Goal: Check status: Check status

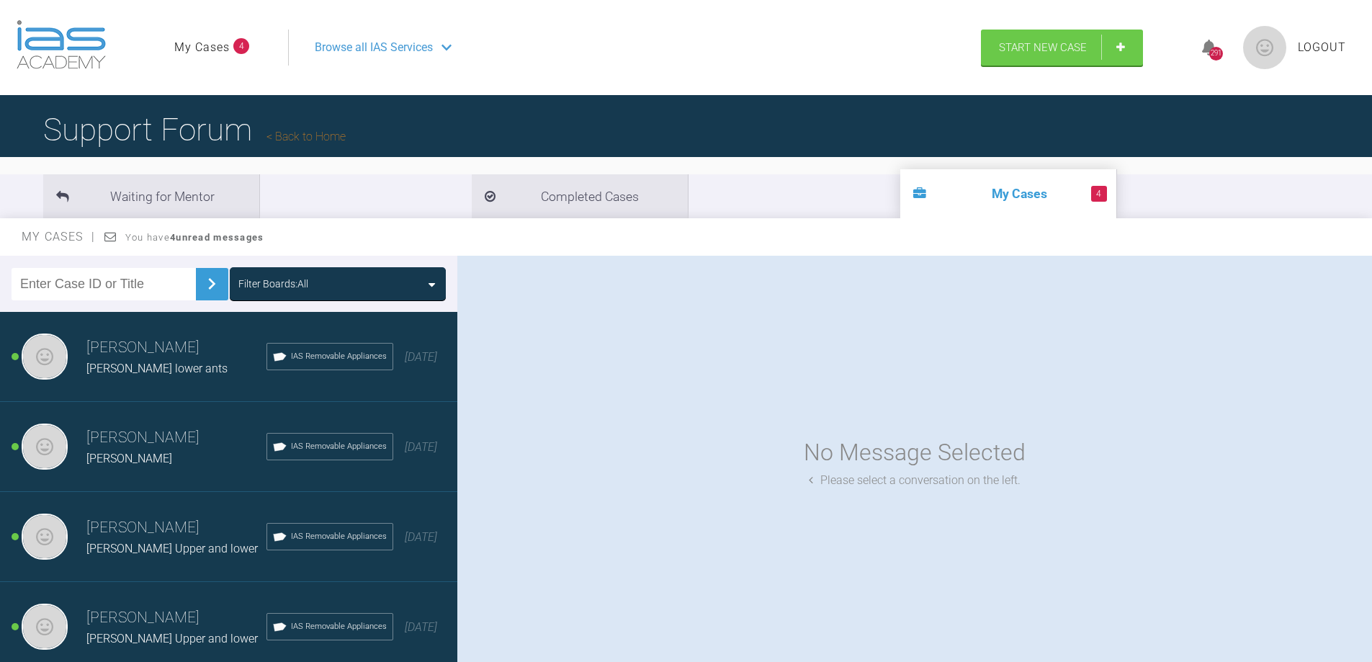
click at [200, 286] on img at bounding box center [211, 283] width 23 height 23
click at [158, 282] on input "text" at bounding box center [104, 284] width 184 height 32
click at [87, 287] on input "text" at bounding box center [104, 284] width 184 height 32
paste input "1KIYV0Z2"
type input "1KIYV0Z2"
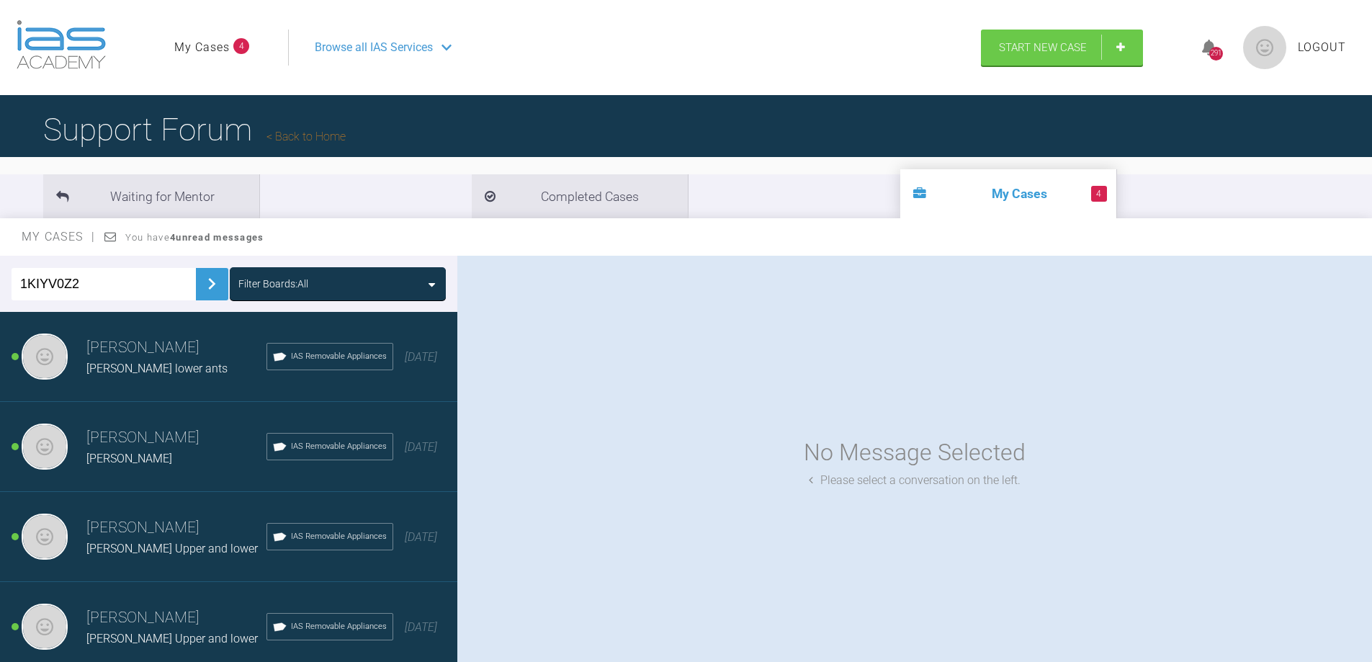
click at [207, 289] on img at bounding box center [211, 283] width 23 height 23
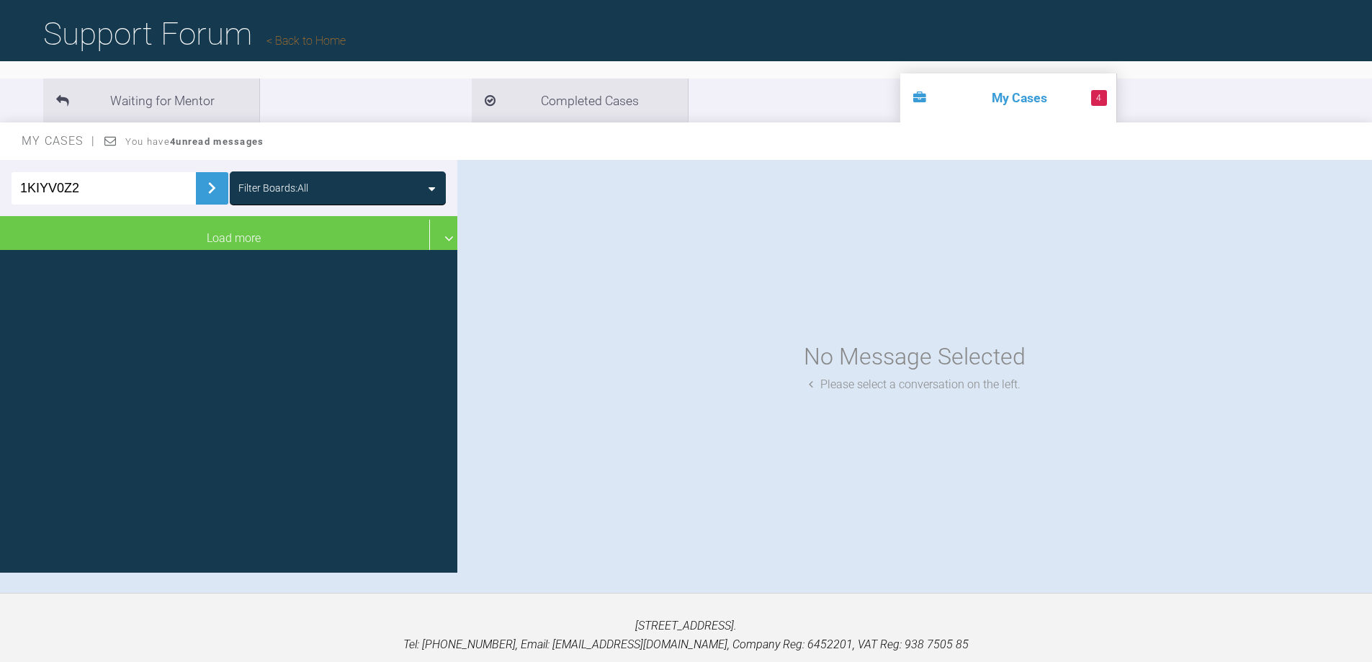
scroll to position [93, 0]
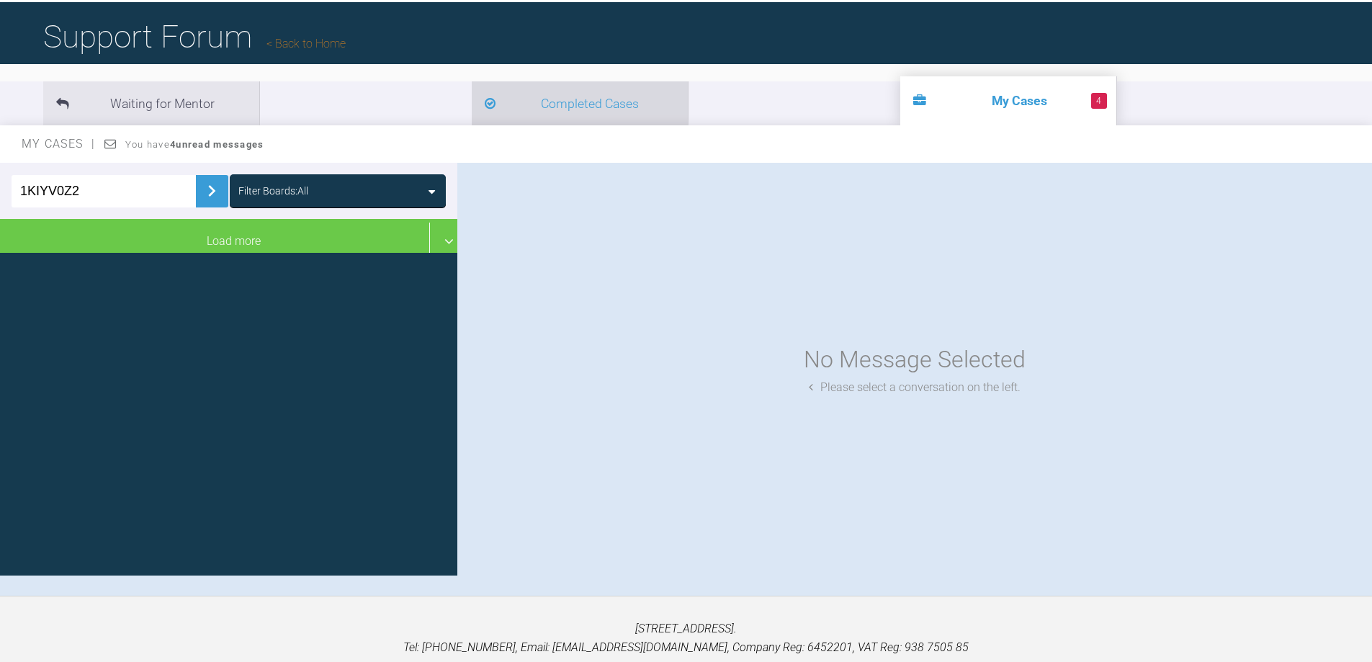
click at [472, 103] on li "Completed Cases" at bounding box center [580, 103] width 216 height 44
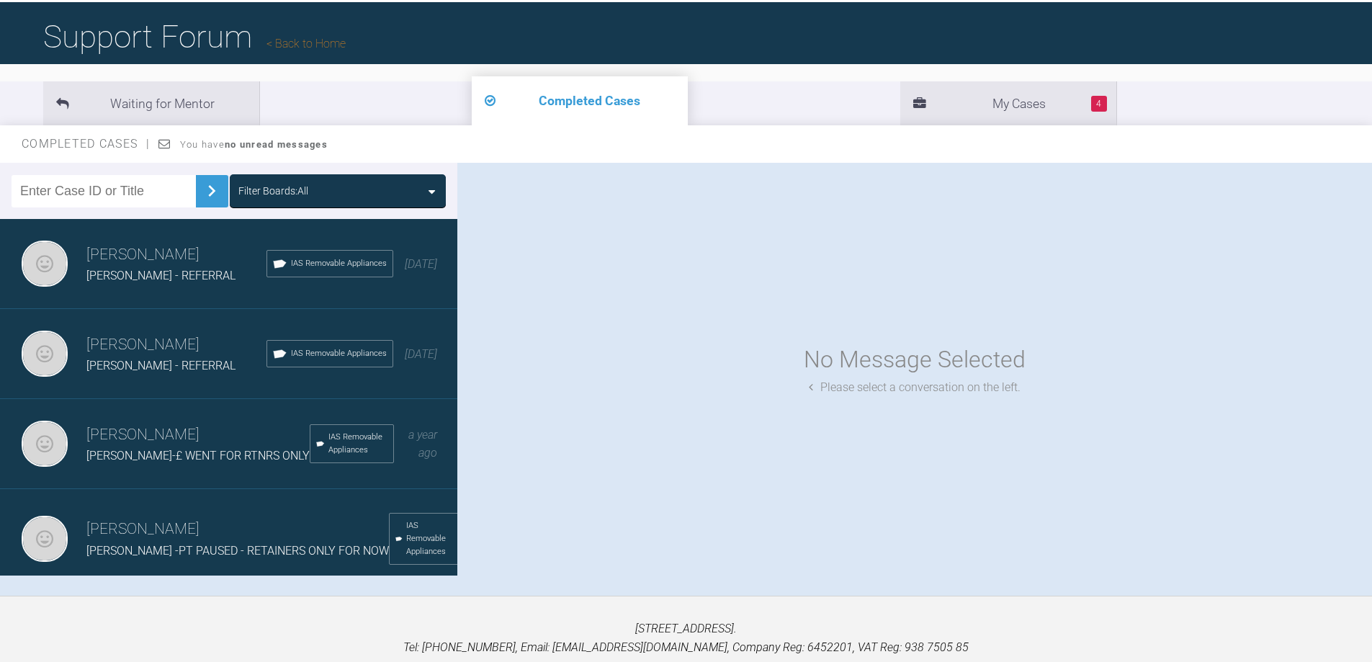
paste input "1KIYV0Z2"
type input "1KIYV0Z2"
click at [204, 187] on img at bounding box center [211, 190] width 23 height 23
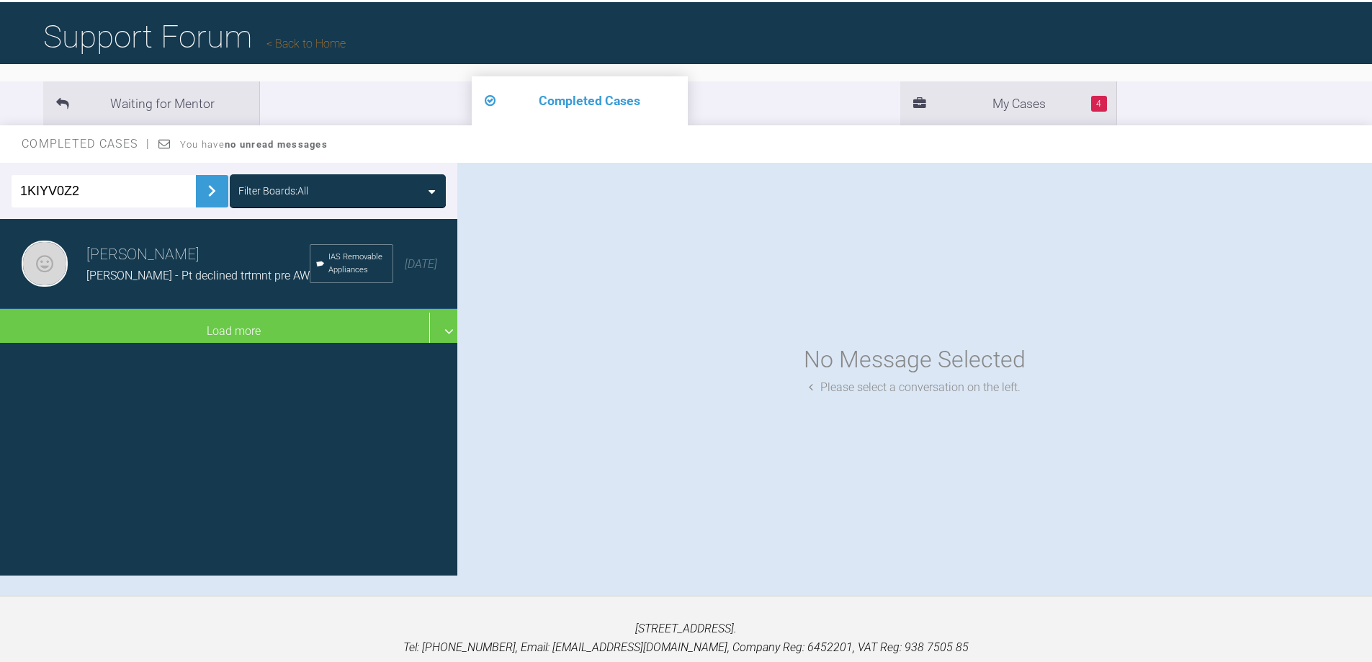
click at [200, 269] on span "S WILSON - Pt declined trtmnt pre AW" at bounding box center [197, 276] width 223 height 14
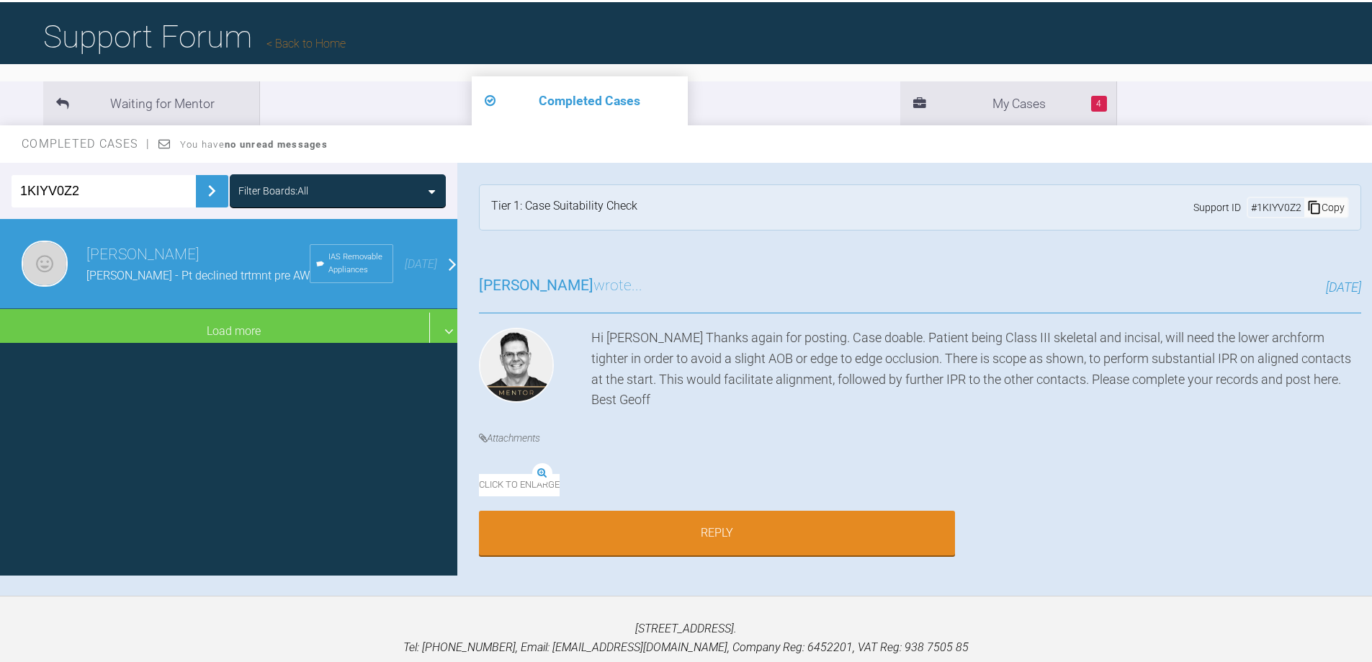
click at [203, 190] on img at bounding box center [211, 190] width 23 height 23
click at [91, 188] on input "1KIYV0Z2" at bounding box center [104, 191] width 184 height 32
click at [200, 189] on img at bounding box center [211, 190] width 23 height 23
click at [128, 197] on input "1KIYV0Z2" at bounding box center [104, 191] width 184 height 32
click at [278, 194] on div "Filter Boards: All" at bounding box center [273, 191] width 70 height 16
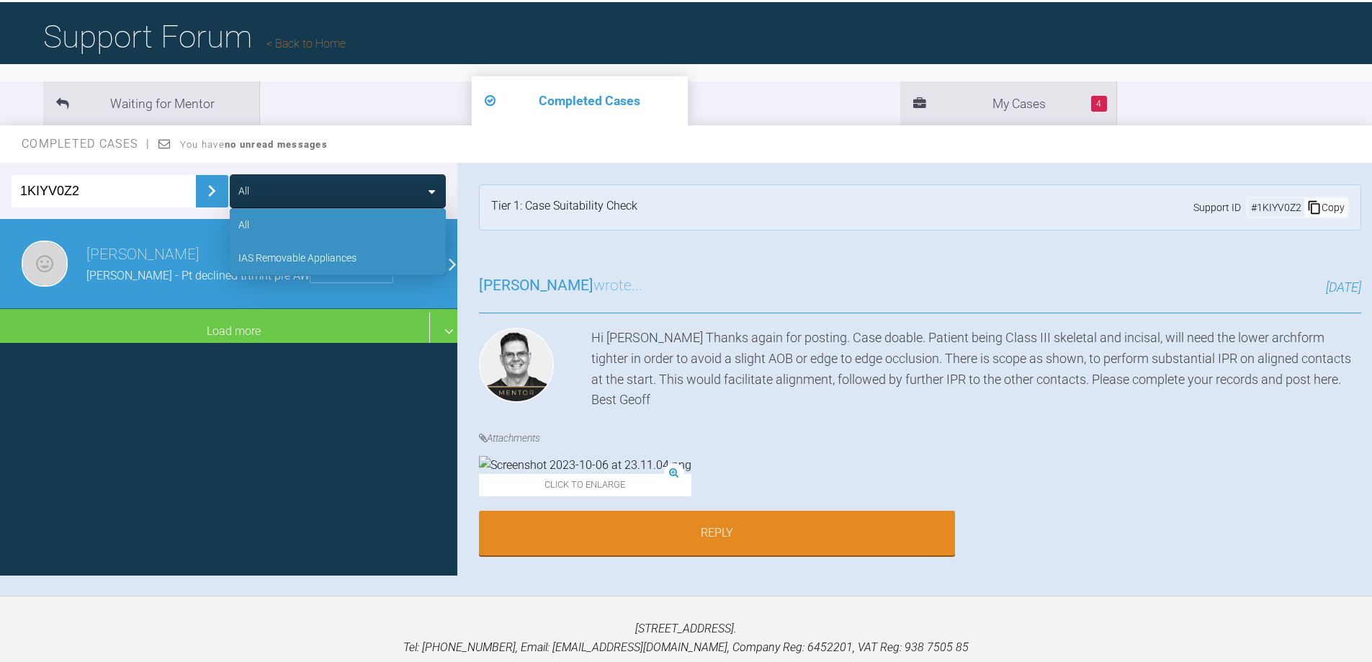
click at [289, 243] on div "IAS Removable Appliances" at bounding box center [338, 257] width 216 height 33
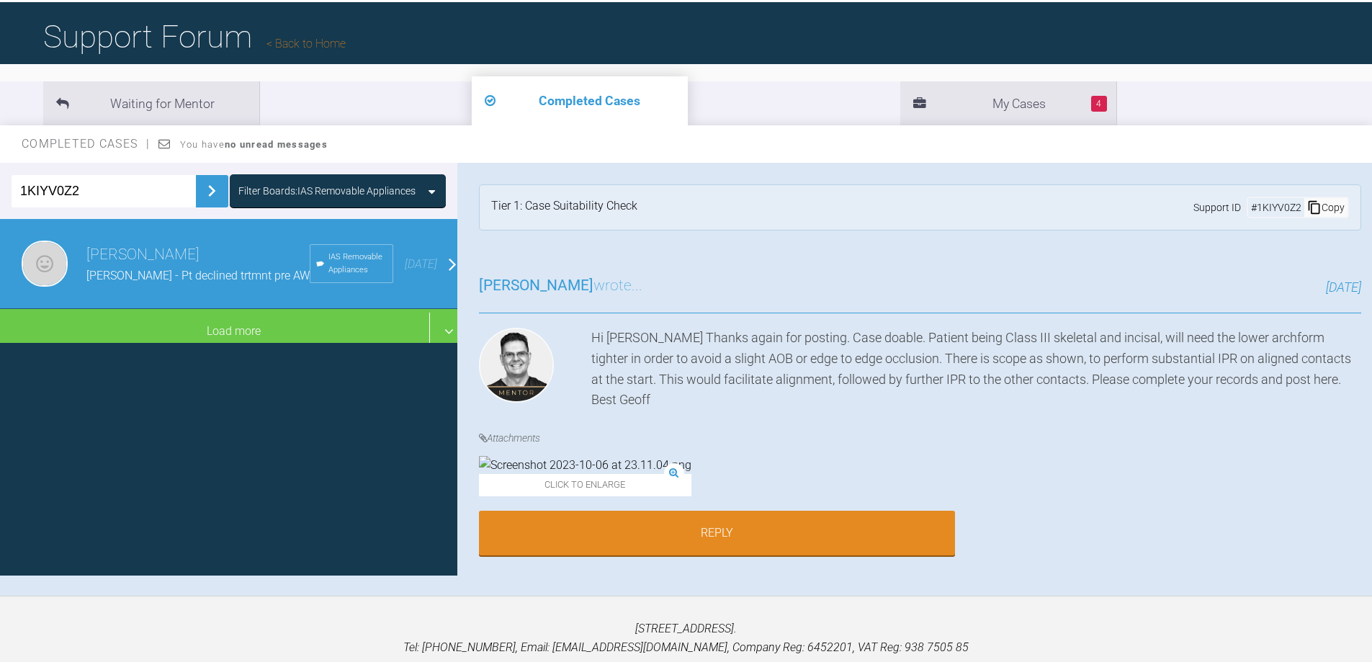
click at [200, 191] on img at bounding box center [211, 190] width 23 height 23
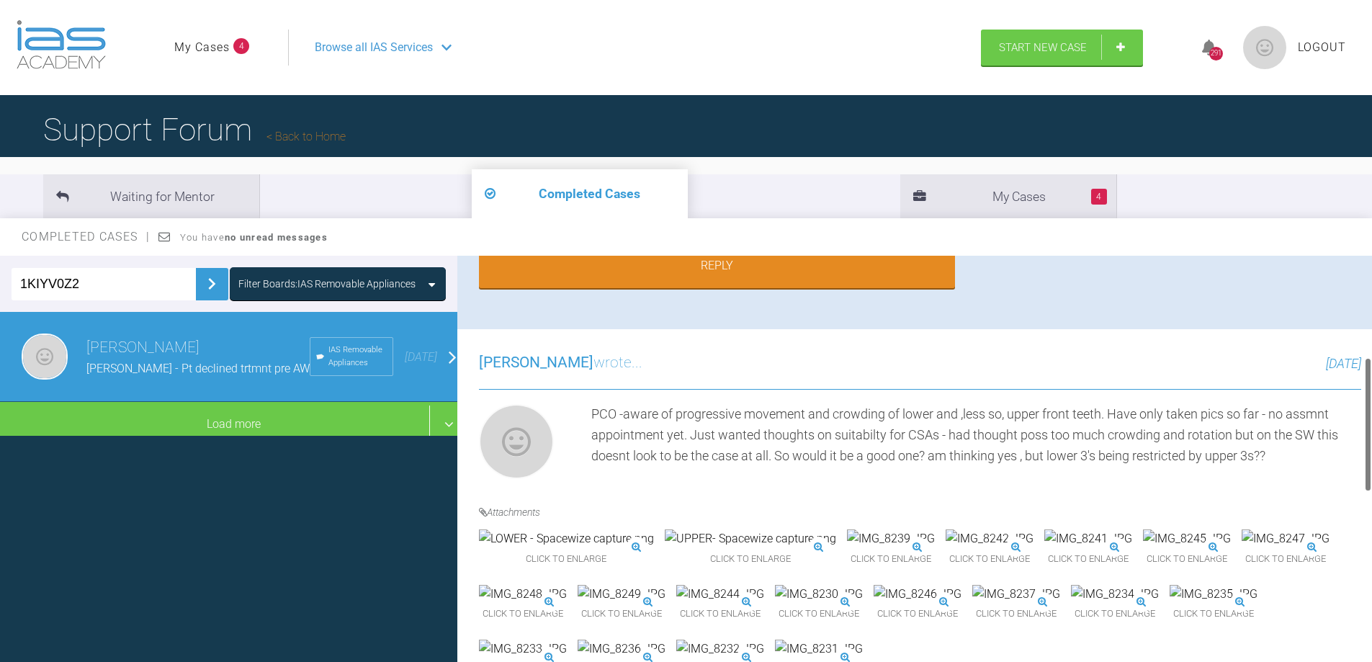
scroll to position [72, 0]
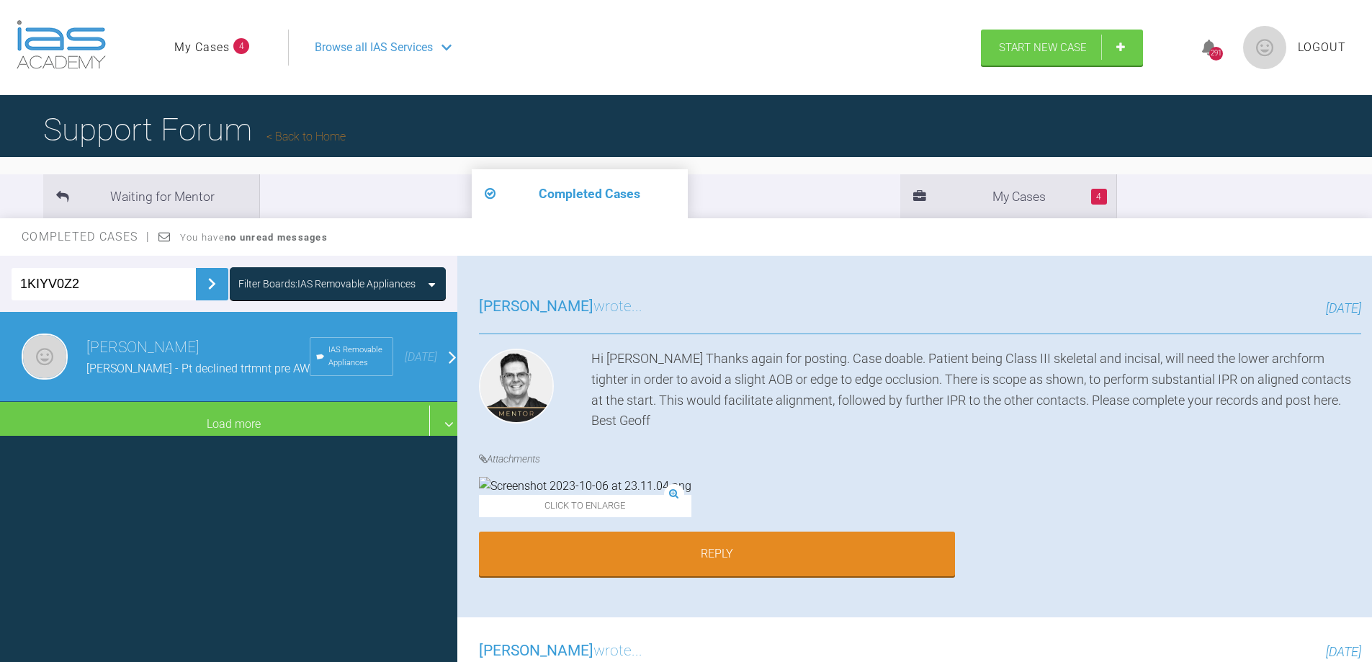
drag, startPoint x: 170, startPoint y: 289, endPoint x: 0, endPoint y: 284, distance: 170.0
click at [0, 284] on div "1KIYV0Z2 Filter Boards: IAS Removable Appliances" at bounding box center [228, 284] width 457 height 56
click at [68, 284] on input "text" at bounding box center [104, 284] width 184 height 32
click at [209, 41] on link "My Cases" at bounding box center [201, 47] width 55 height 19
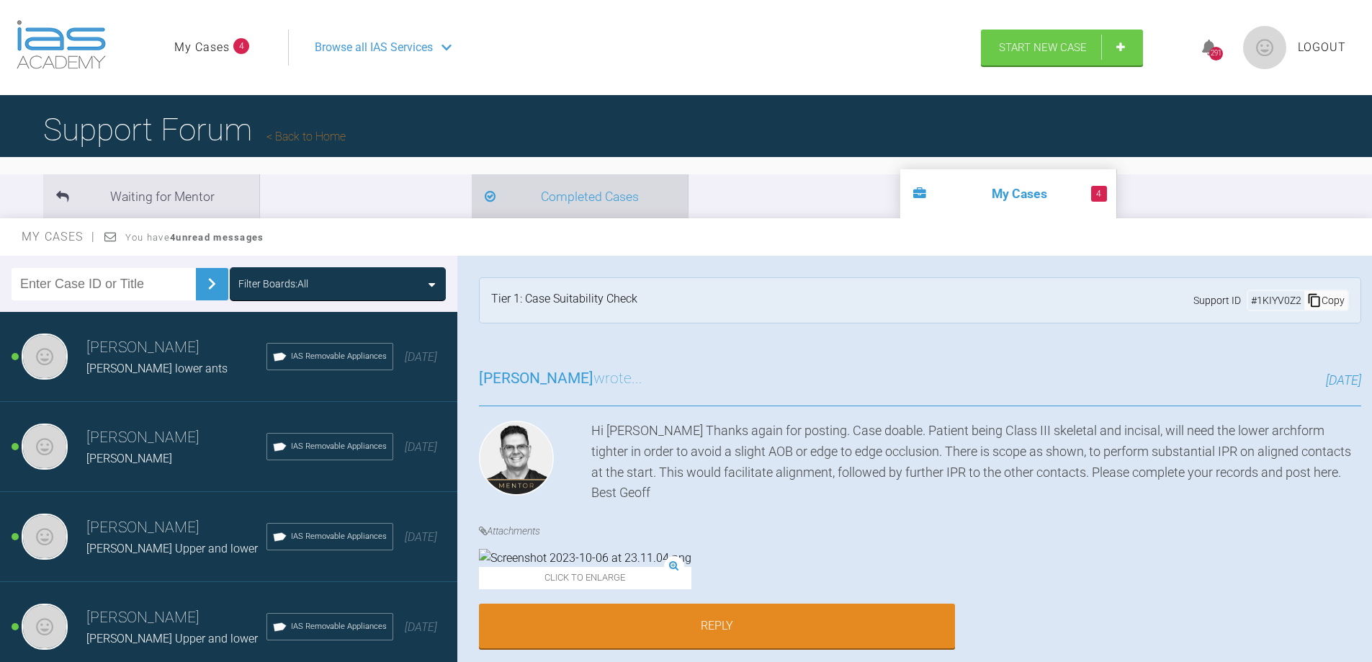
click at [472, 188] on li "Completed Cases" at bounding box center [580, 196] width 216 height 44
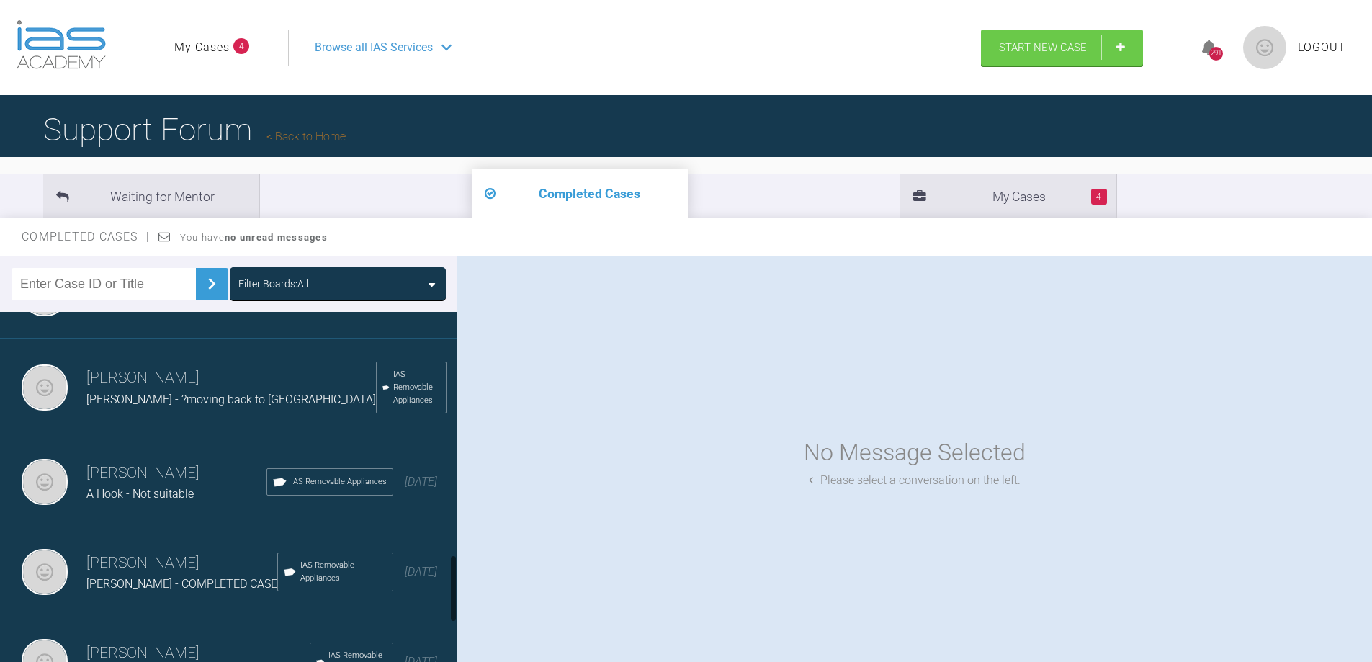
scroll to position [1516, 0]
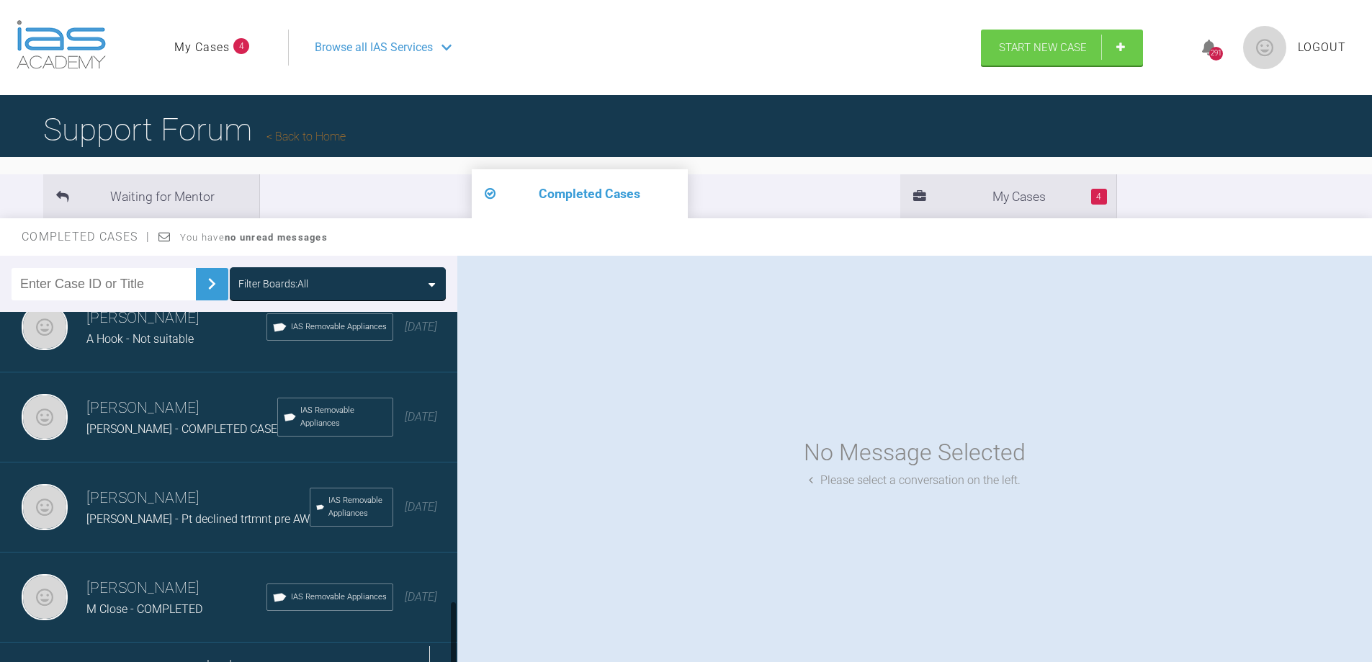
click at [441, 642] on div "Load more" at bounding box center [234, 664] width 468 height 45
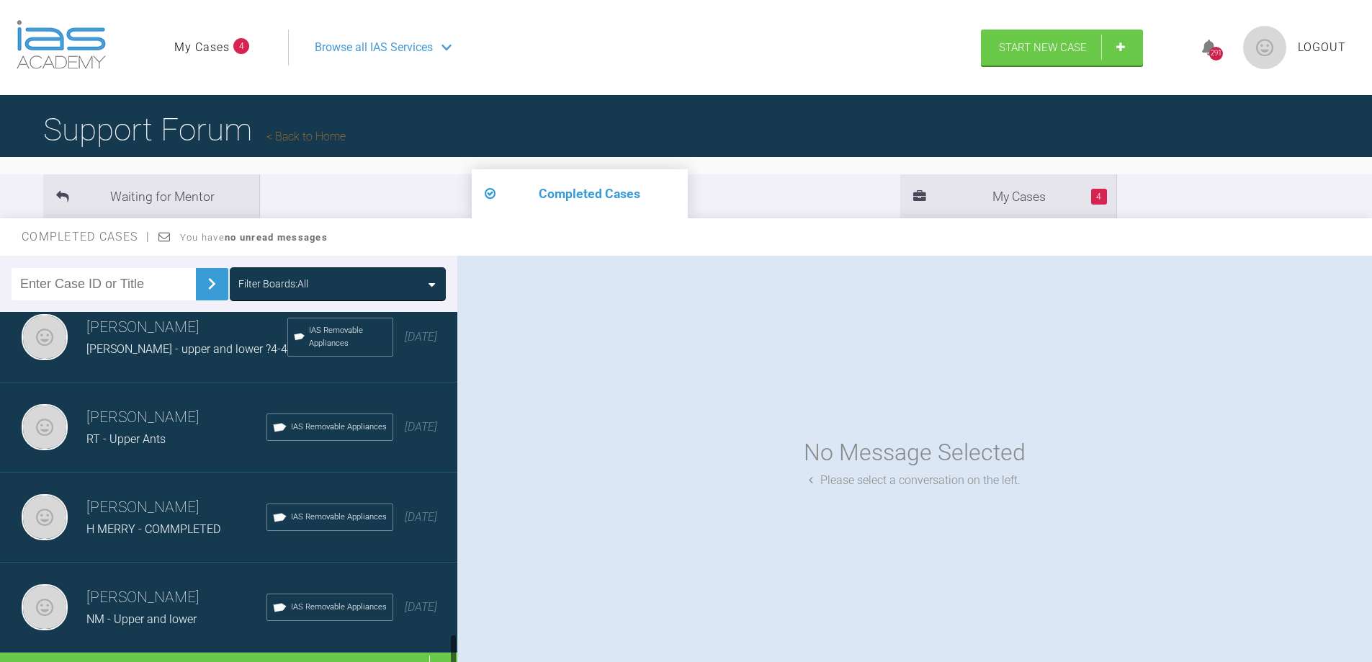
scroll to position [3325, 0]
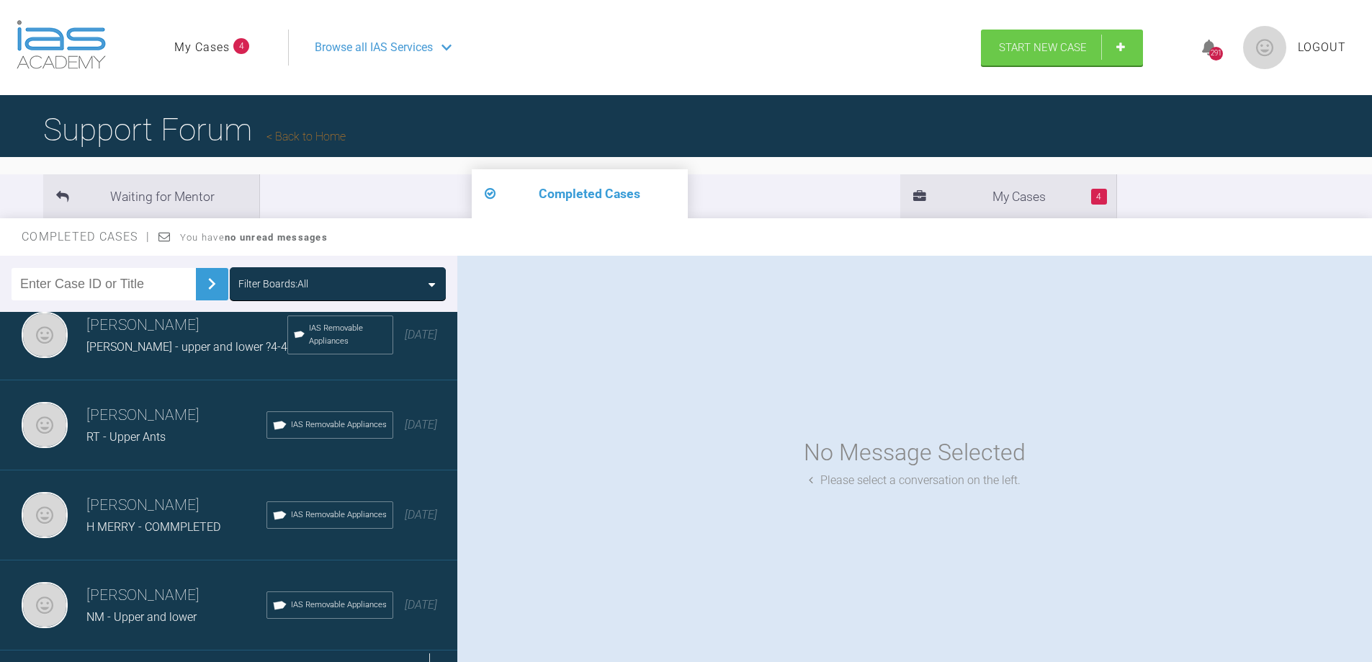
click at [361, 650] on div "Load more" at bounding box center [234, 672] width 468 height 45
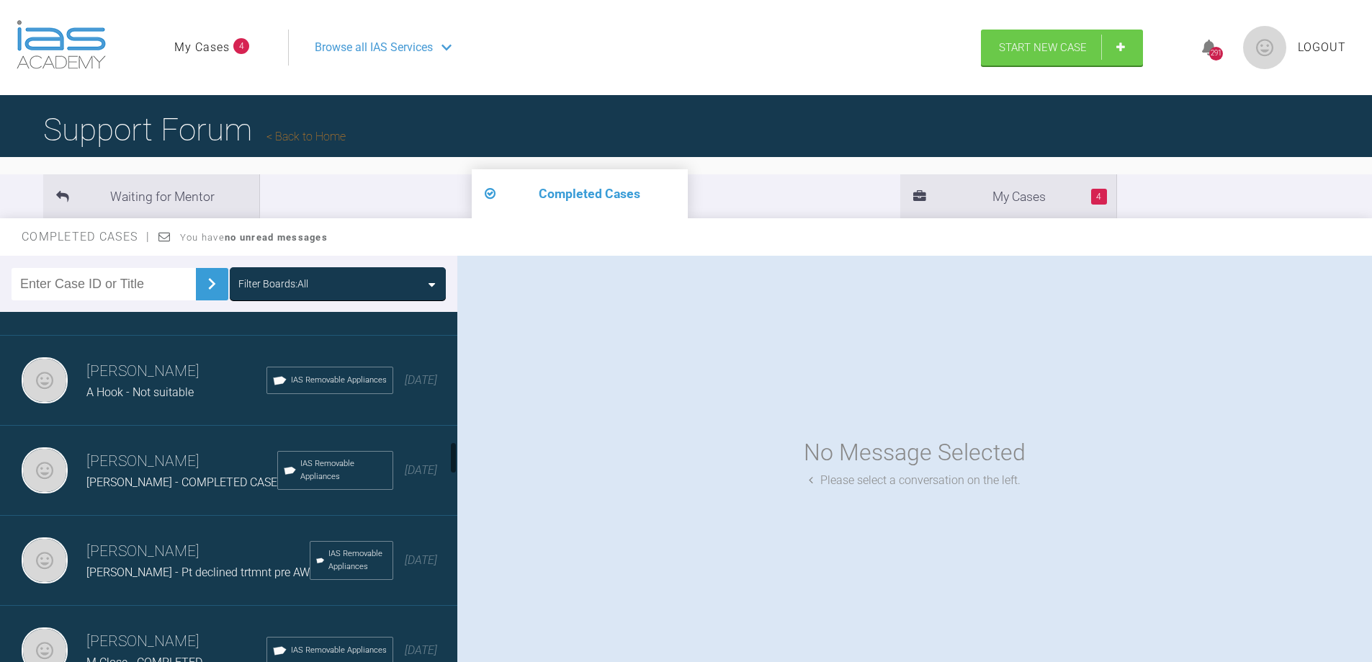
scroll to position [1390, 0]
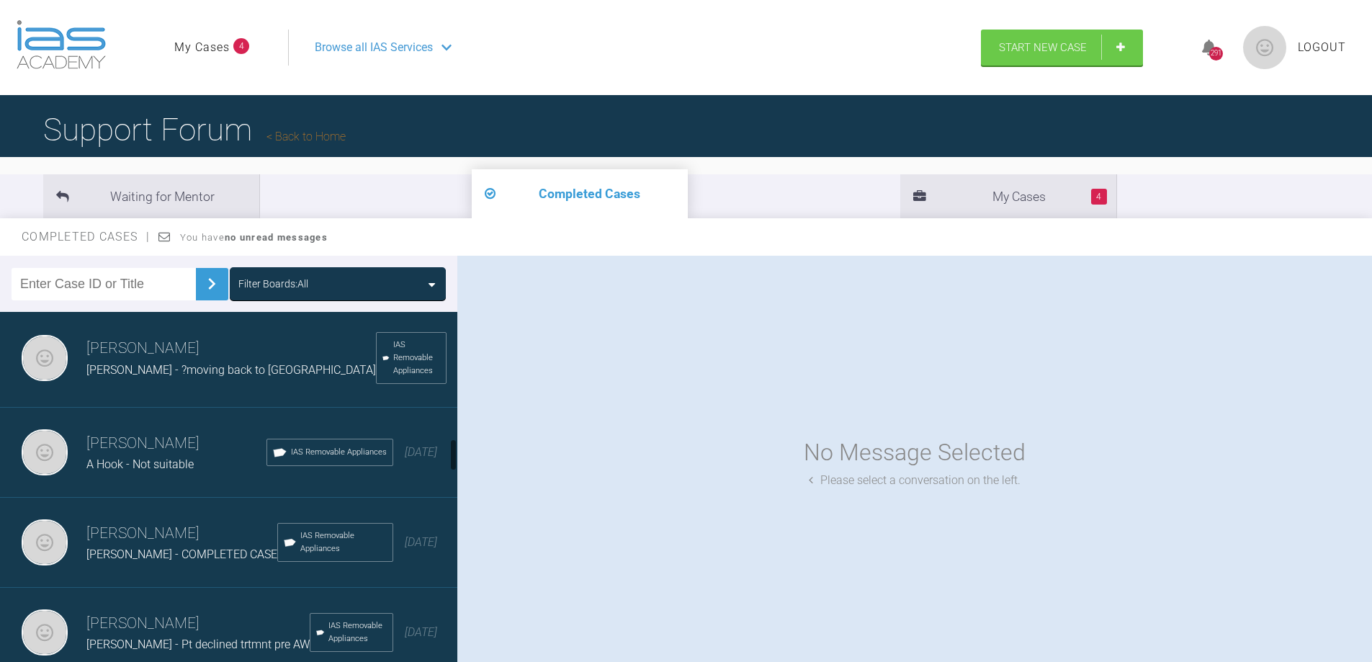
click at [141, 611] on h3 "Nicola Bone" at bounding box center [197, 623] width 223 height 24
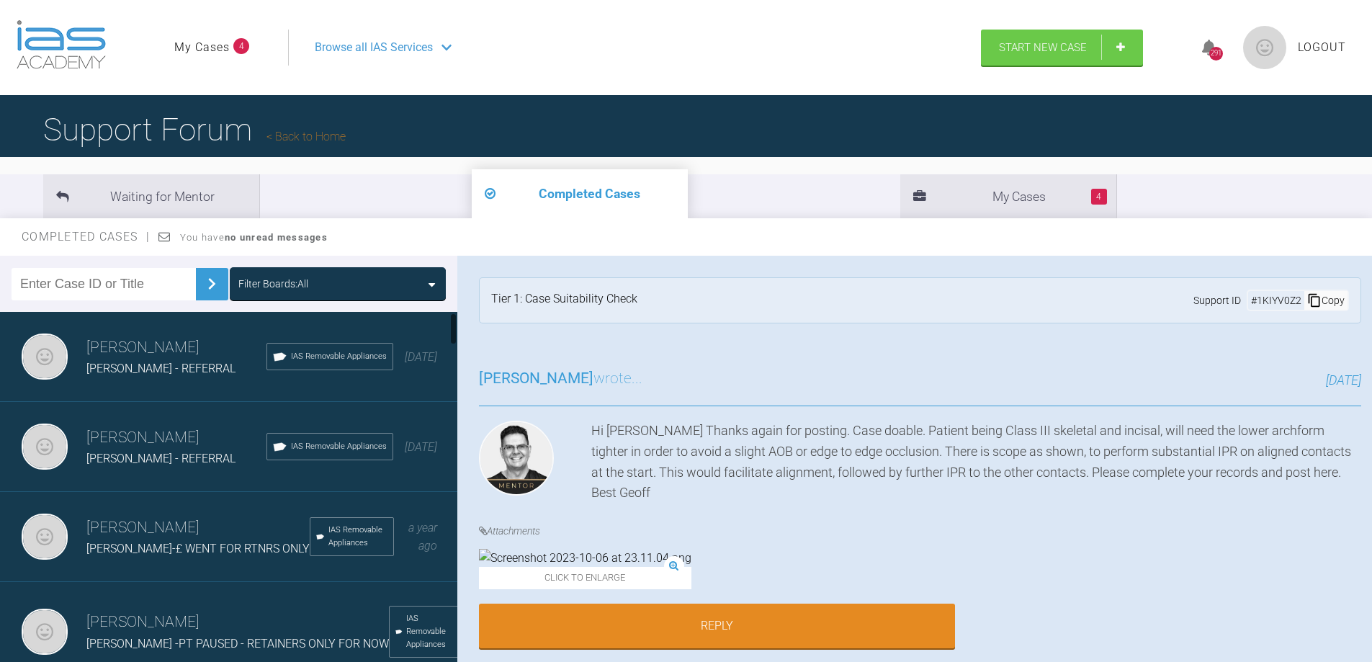
scroll to position [144, 0]
